Goal: Navigation & Orientation: Find specific page/section

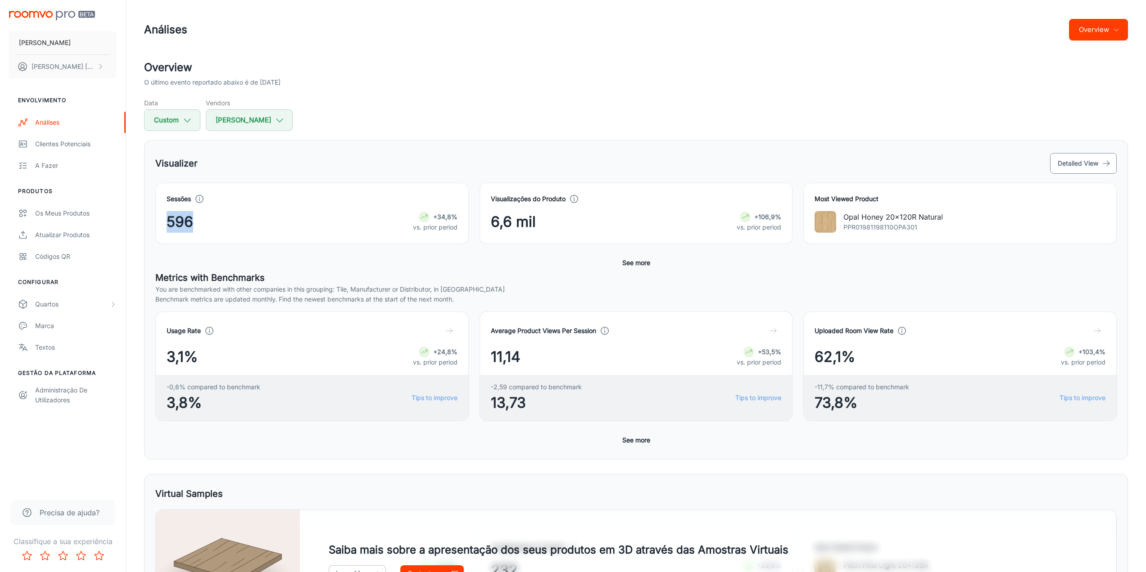
click at [1069, 164] on button "Detailed View" at bounding box center [1083, 163] width 67 height 21
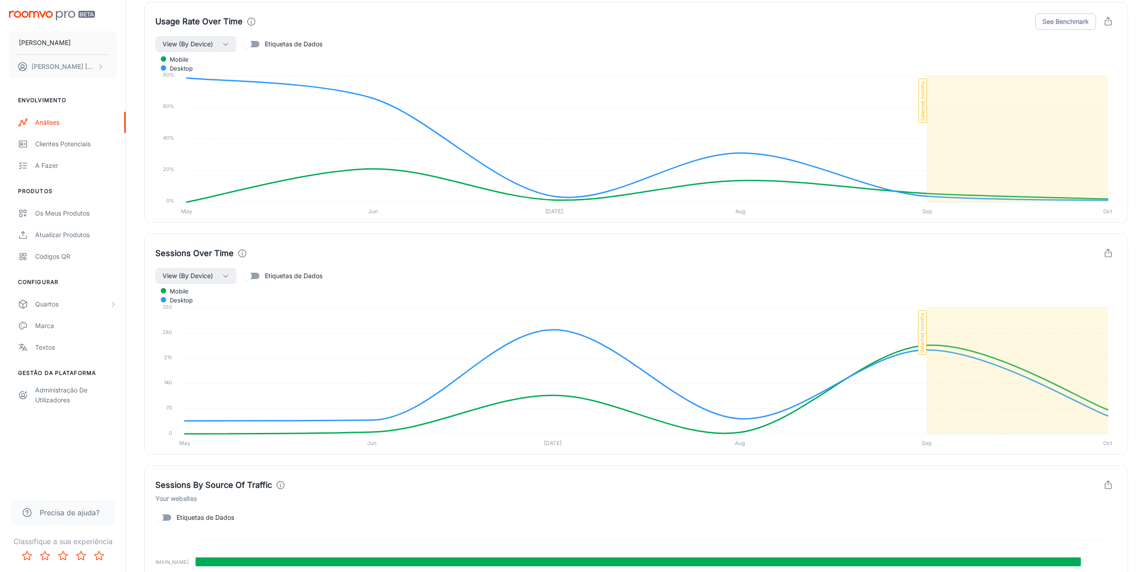
scroll to position [557, 0]
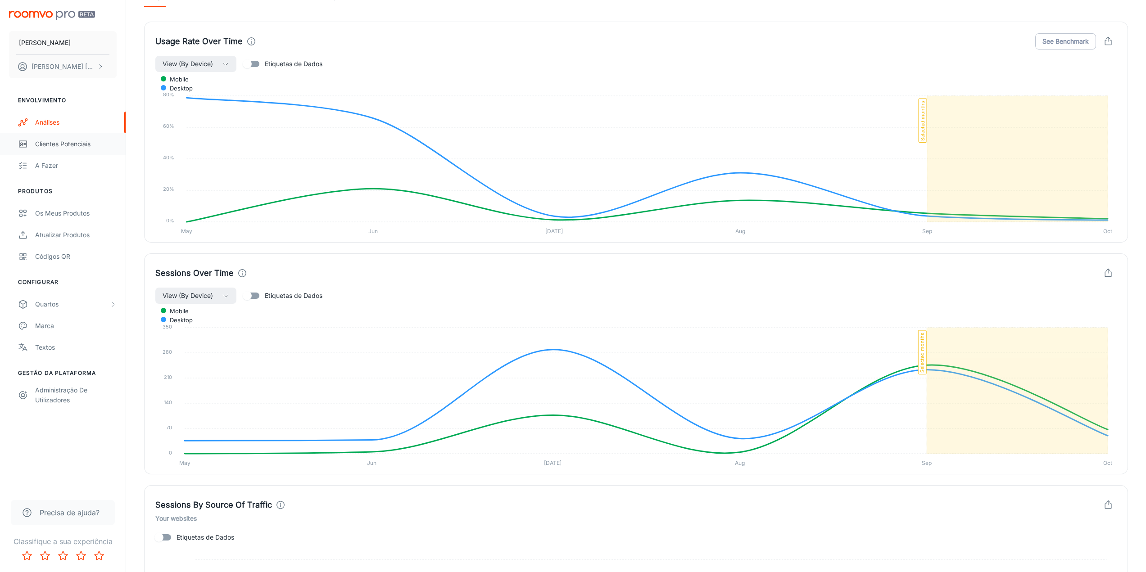
click at [36, 147] on div "Clientes potenciais" at bounding box center [75, 144] width 81 height 10
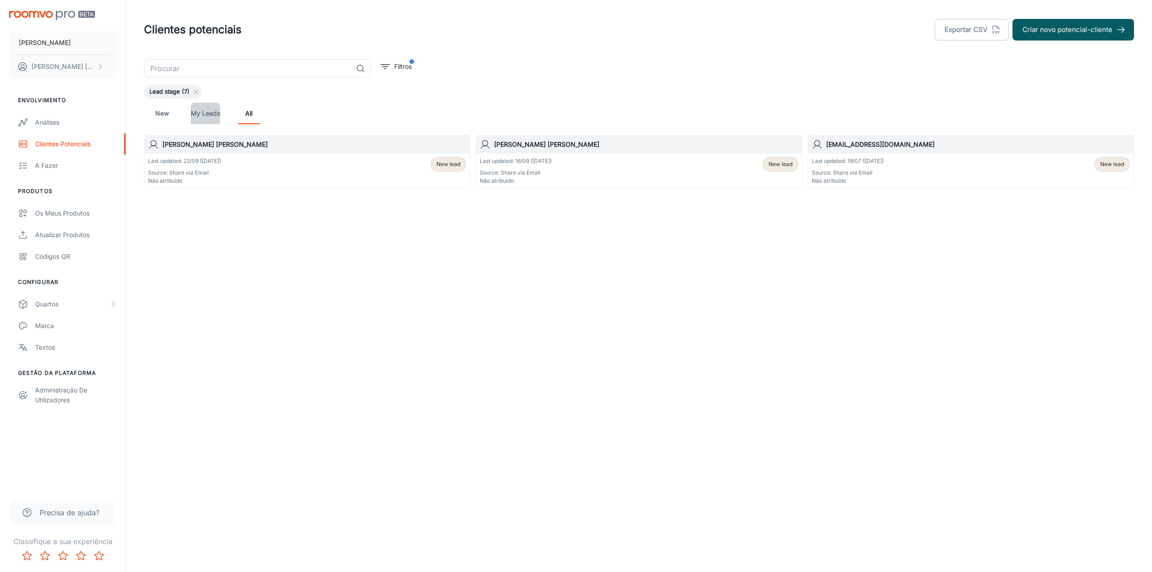
click at [208, 112] on link "My Leads" at bounding box center [205, 114] width 29 height 22
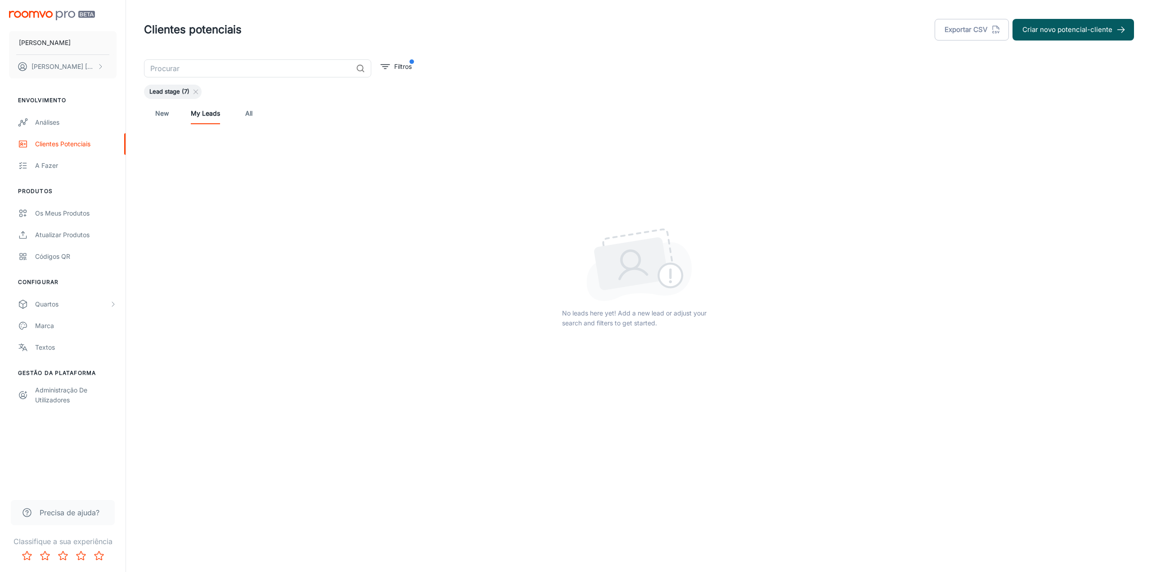
click at [176, 114] on div "New My Leads All" at bounding box center [639, 114] width 976 height 22
click at [163, 113] on link "New" at bounding box center [162, 114] width 22 height 22
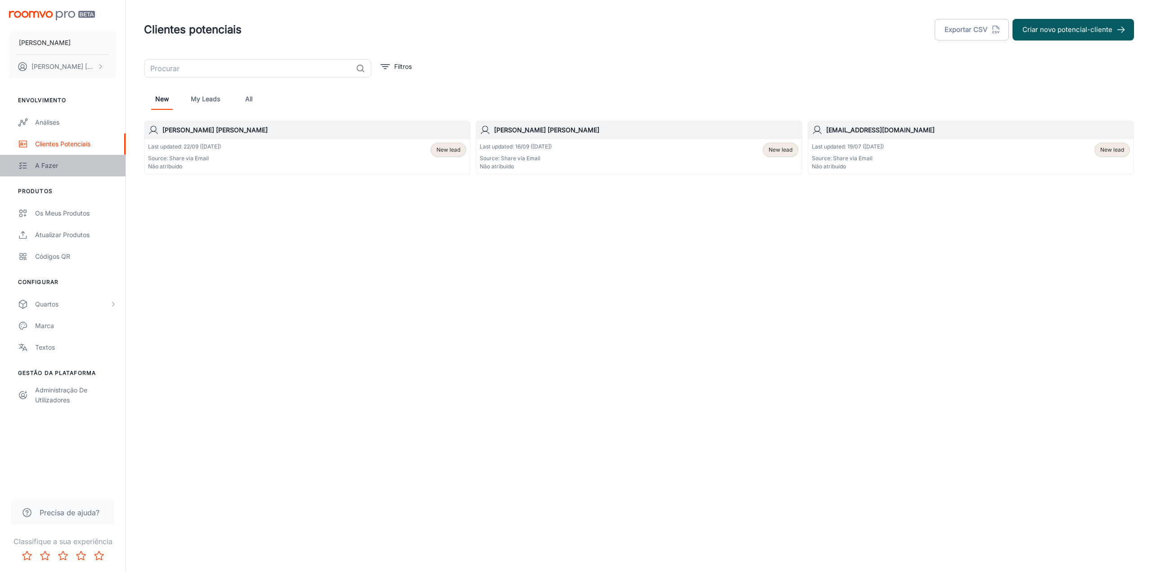
click at [64, 167] on div "A fazer" at bounding box center [75, 166] width 81 height 10
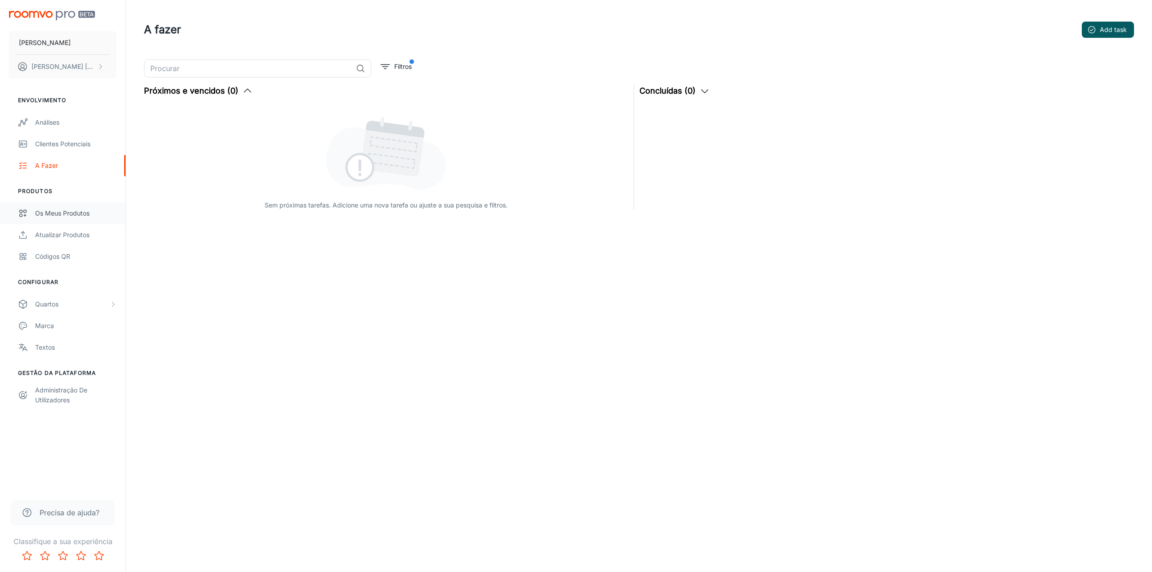
click at [77, 217] on div "Os meus produtos" at bounding box center [75, 213] width 81 height 10
